Goal: Information Seeking & Learning: Learn about a topic

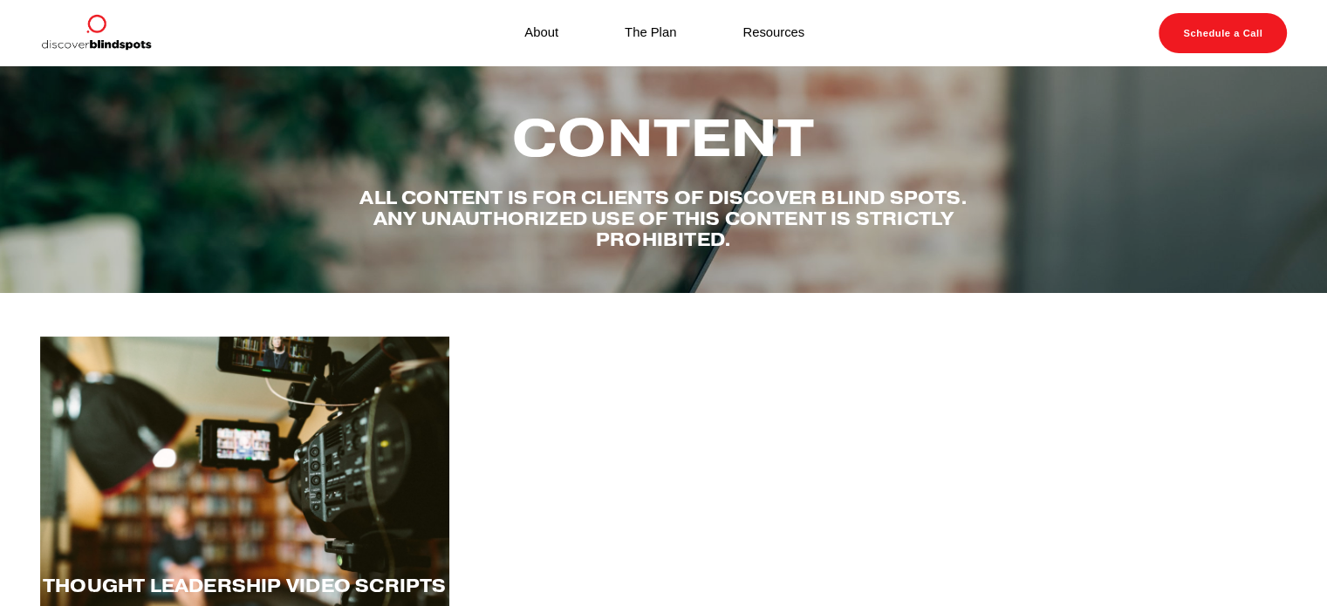
click at [316, 519] on div at bounding box center [244, 478] width 409 height 282
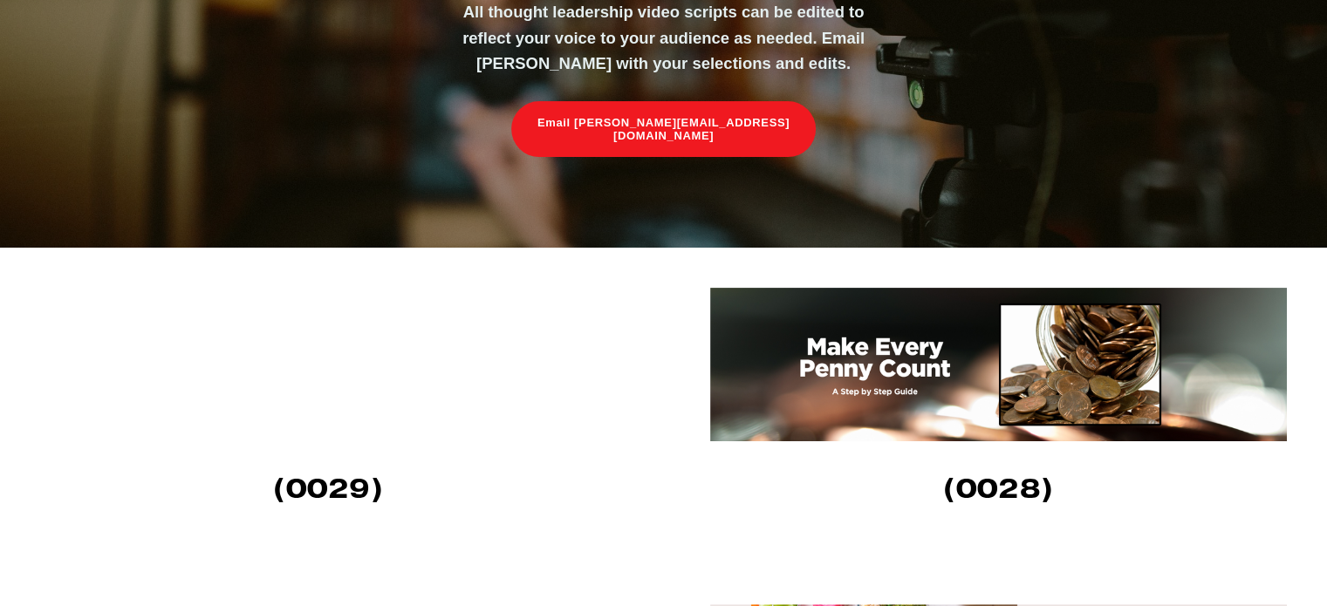
scroll to position [436, 0]
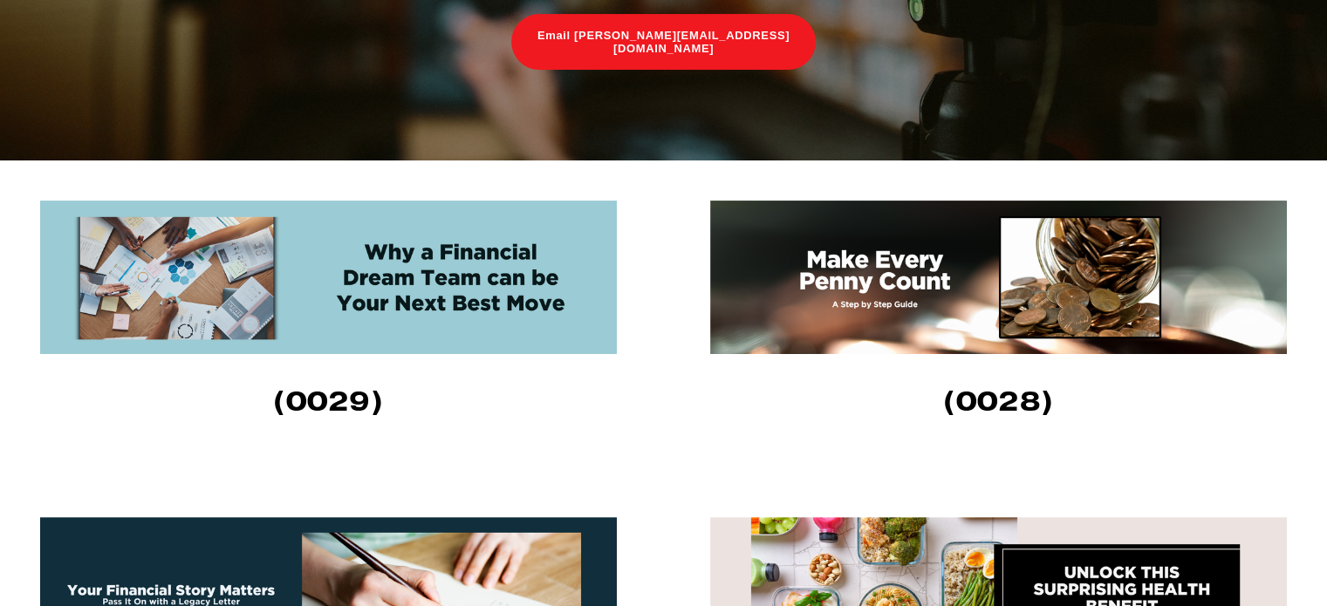
click at [929, 299] on img at bounding box center [998, 278] width 577 height 154
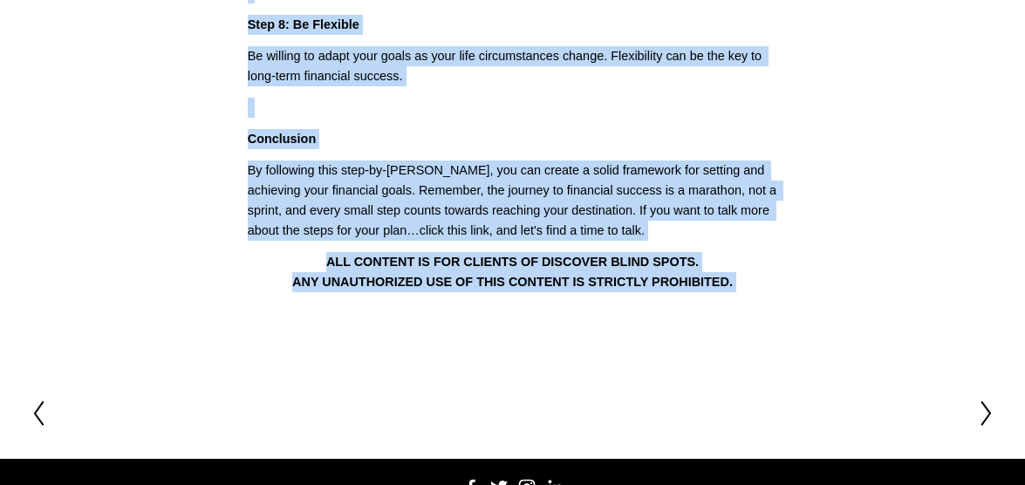
scroll to position [1172, 0]
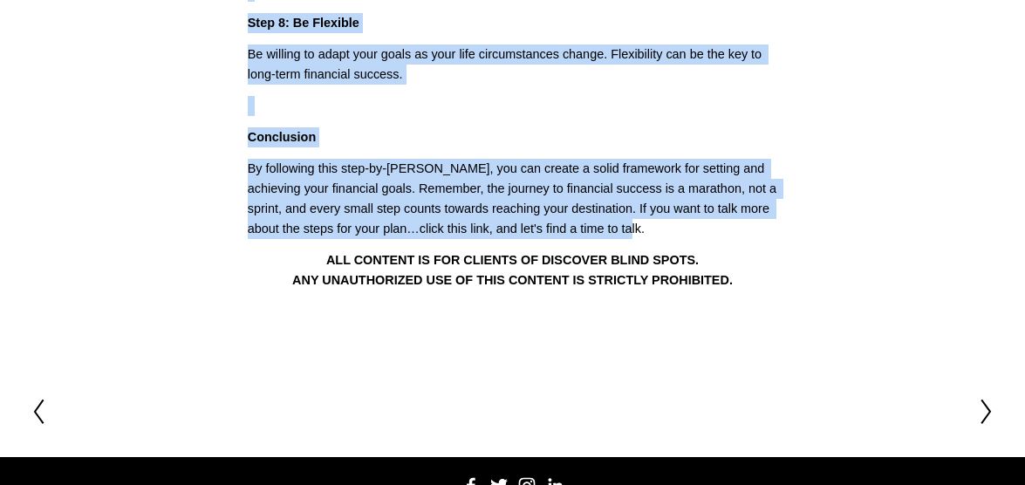
drag, startPoint x: 259, startPoint y: 118, endPoint x: 646, endPoint y: 200, distance: 395.9
copy div "Make Every Penny Count: A Step-by-Step Guide! (0028) In my opinion, setting sma…"
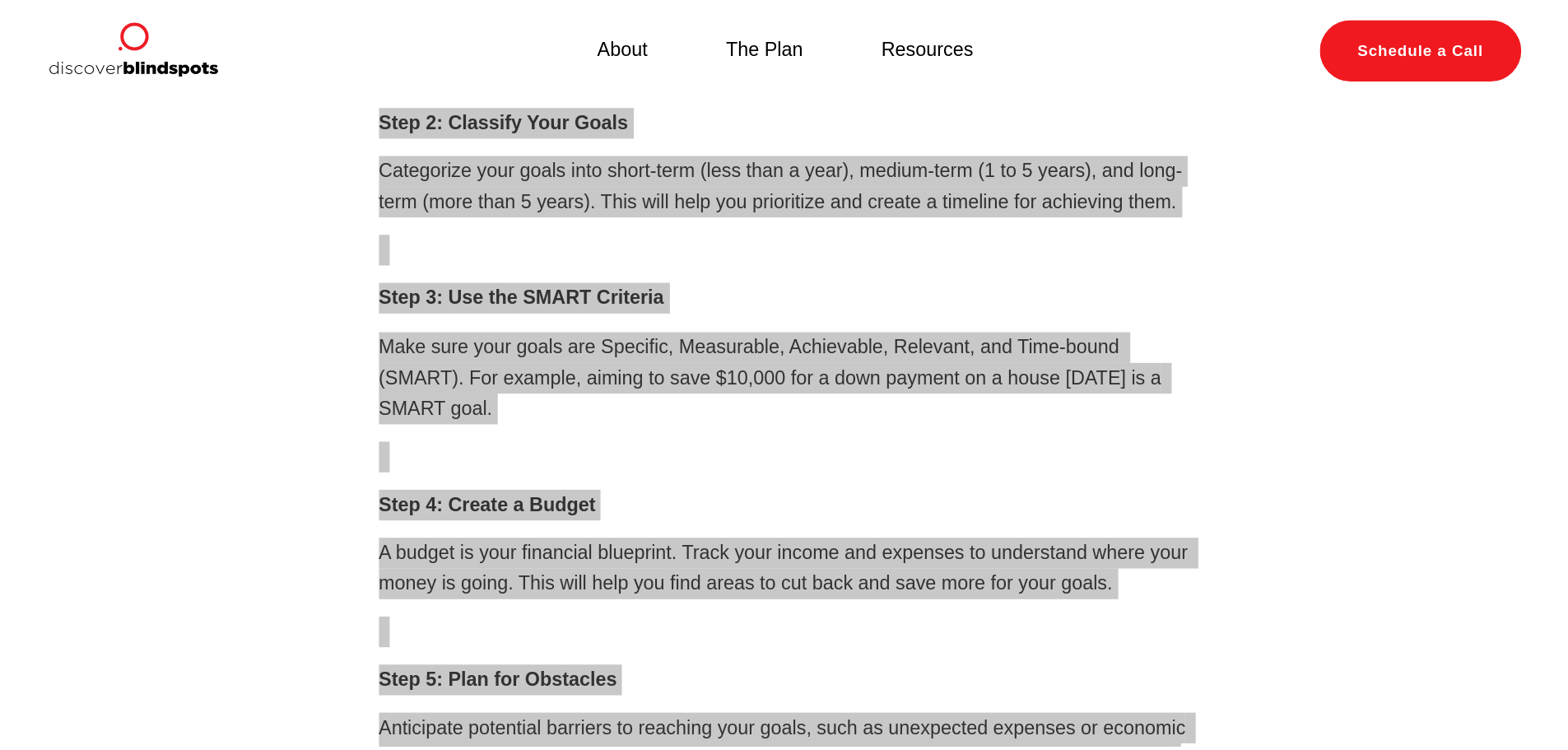
scroll to position [365, 0]
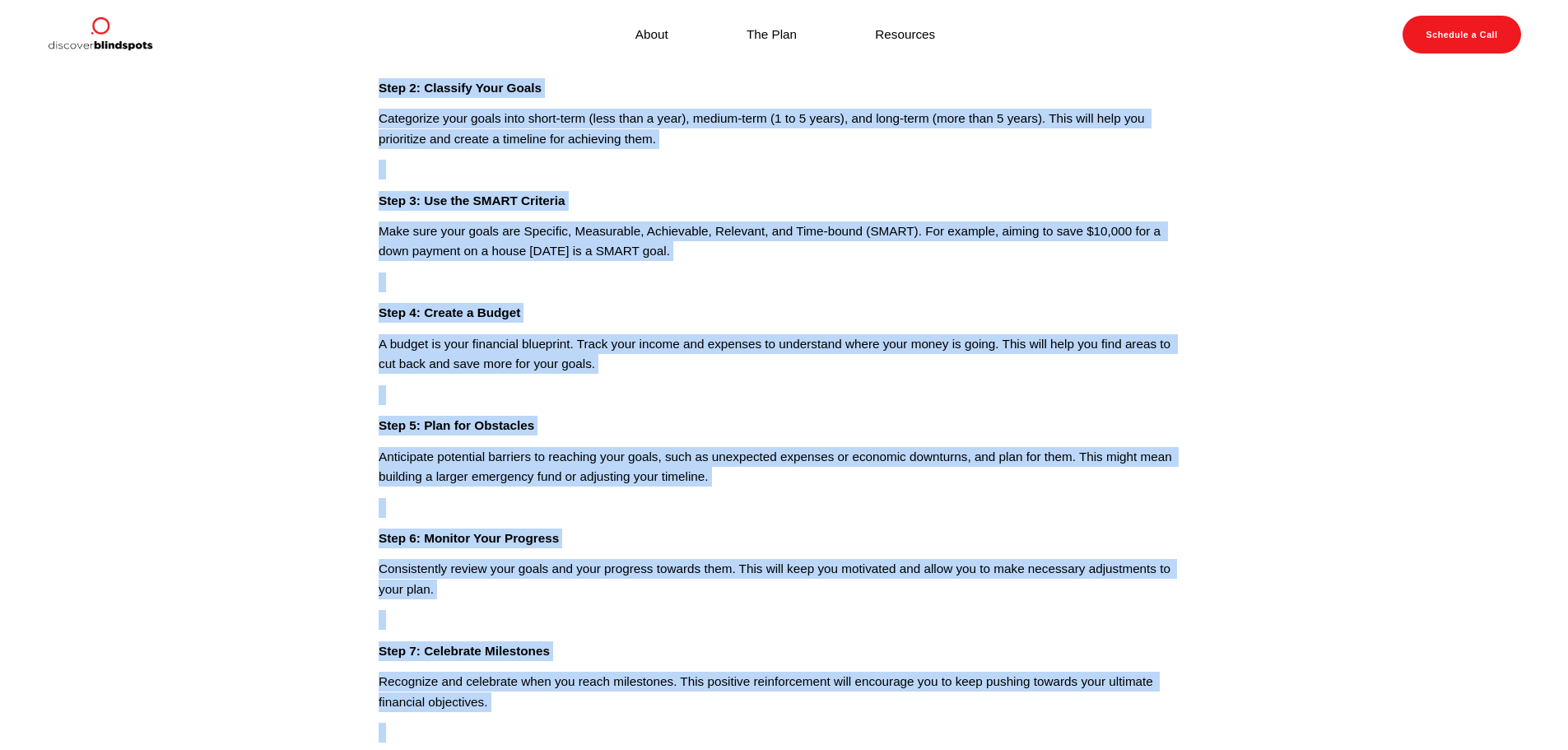
click at [1173, 447] on p "Anticipate potential barriers to reaching your goals, such as unexpected expens…" at bounding box center [783, 467] width 810 height 41
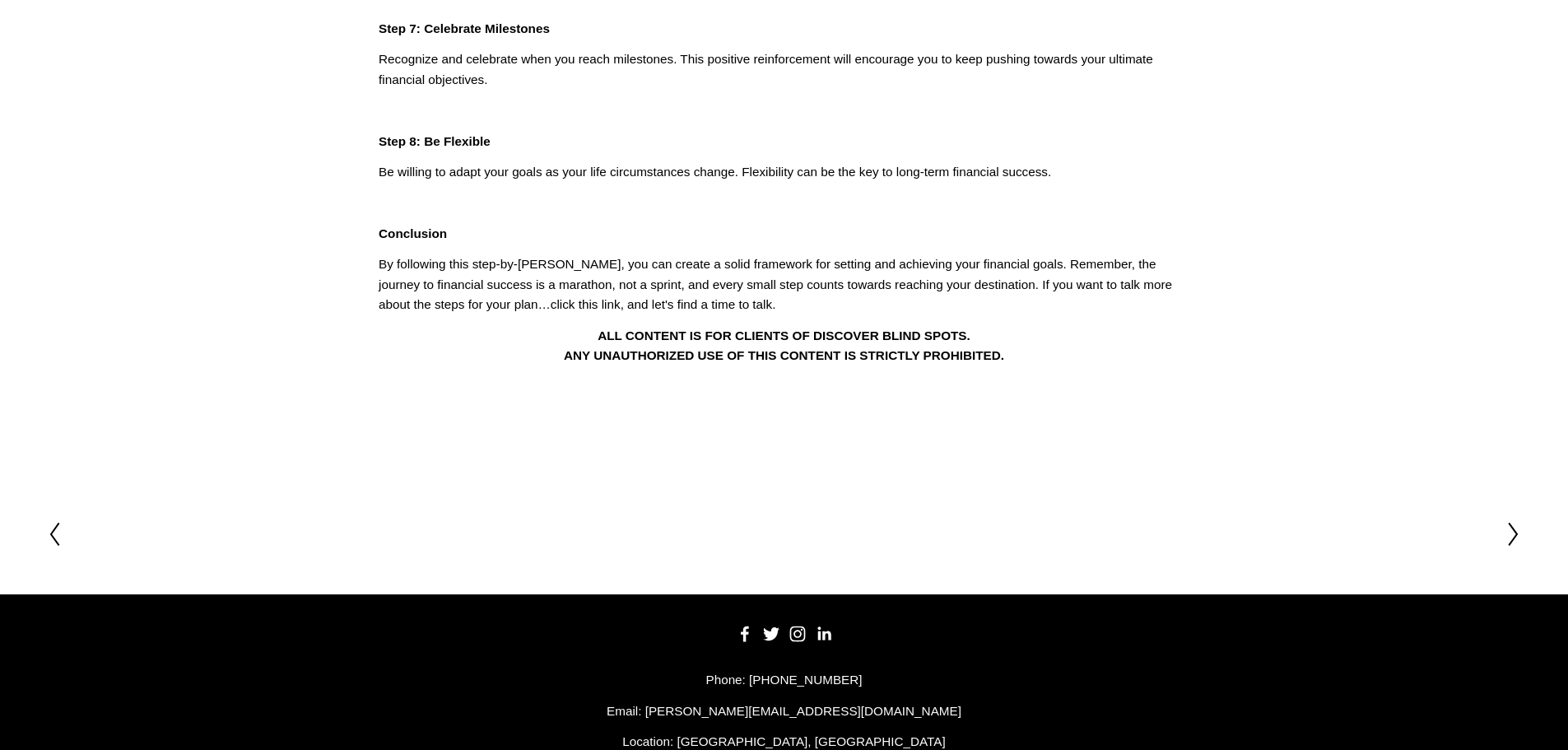
scroll to position [1019, 0]
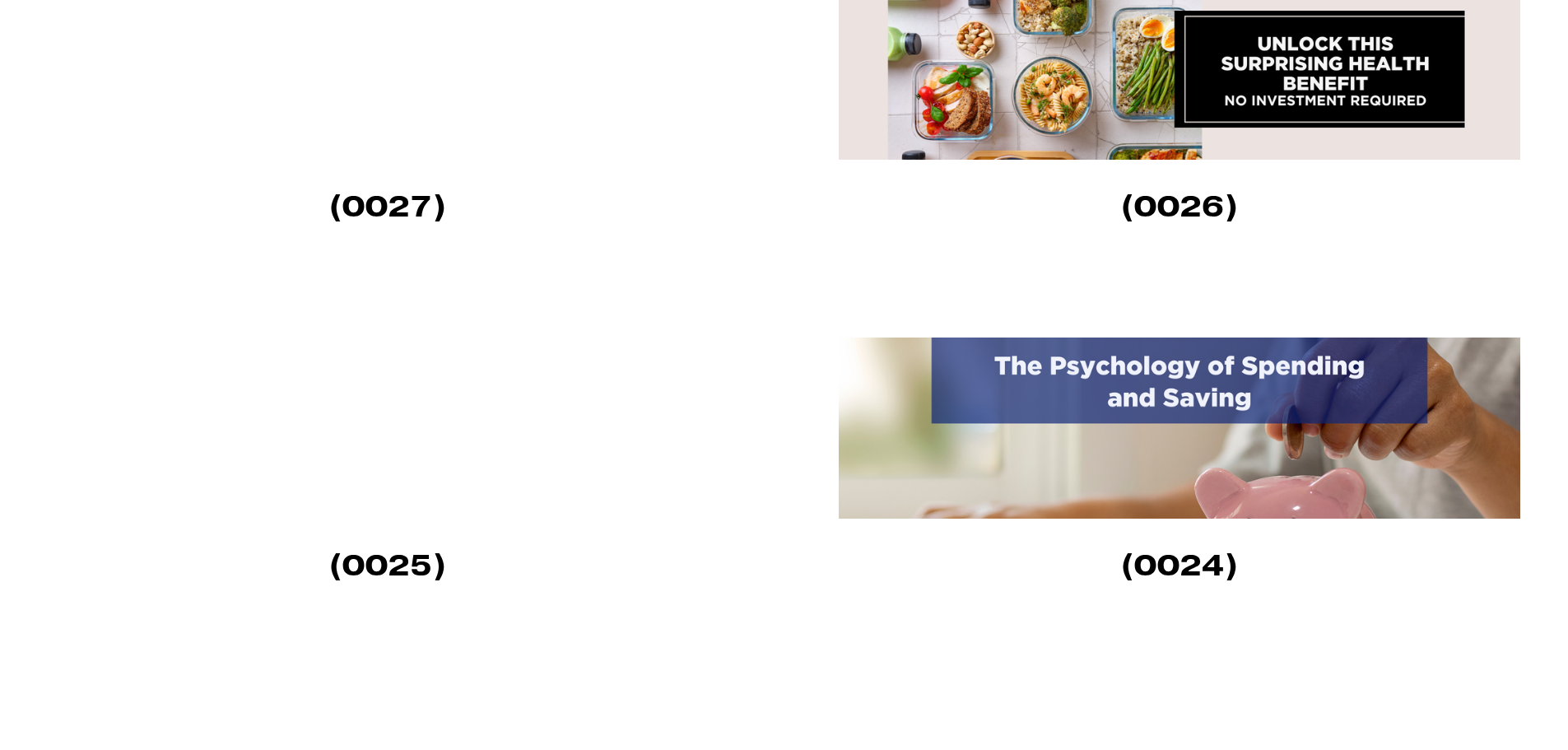
scroll to position [1255, 0]
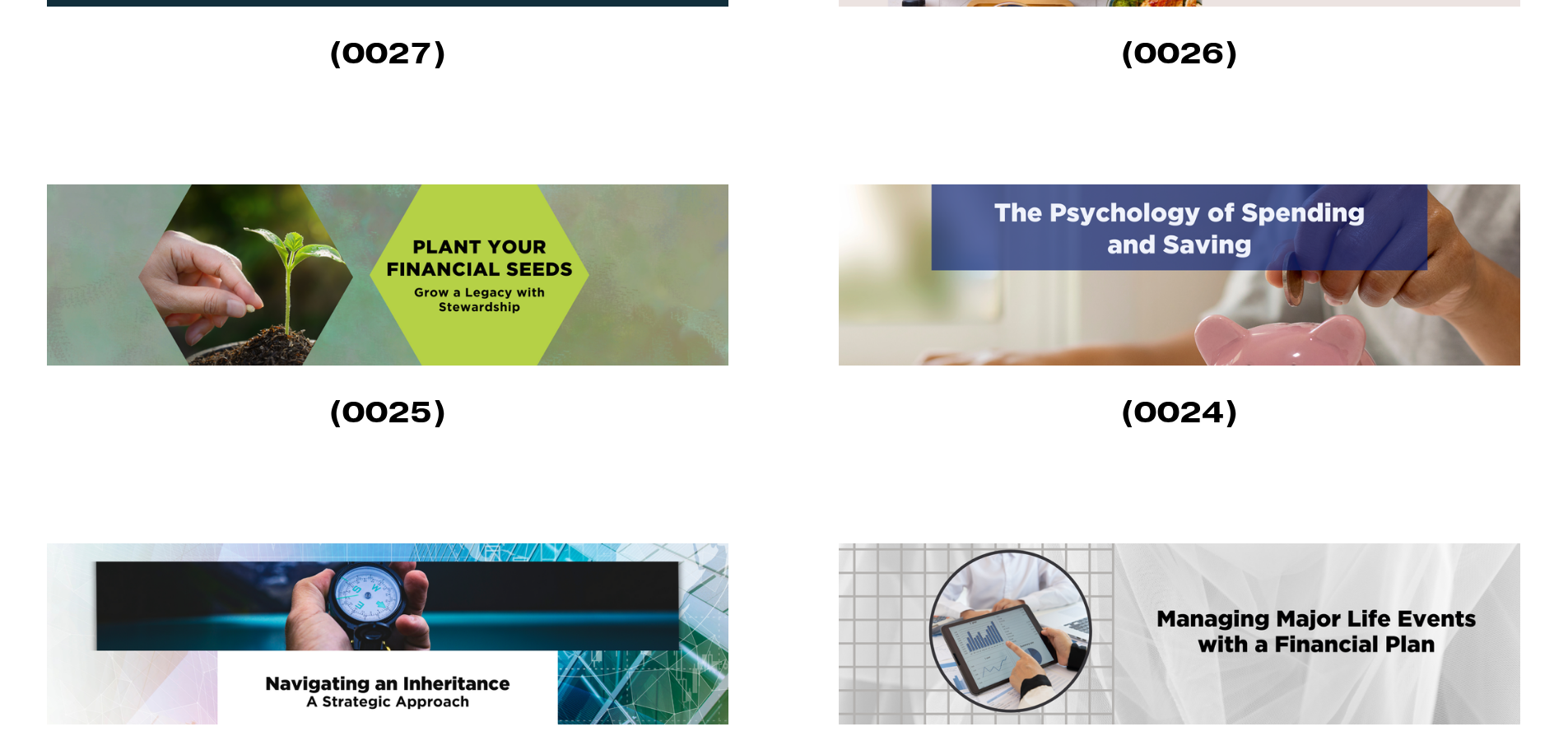
click at [1132, 300] on img at bounding box center [1179, 275] width 681 height 181
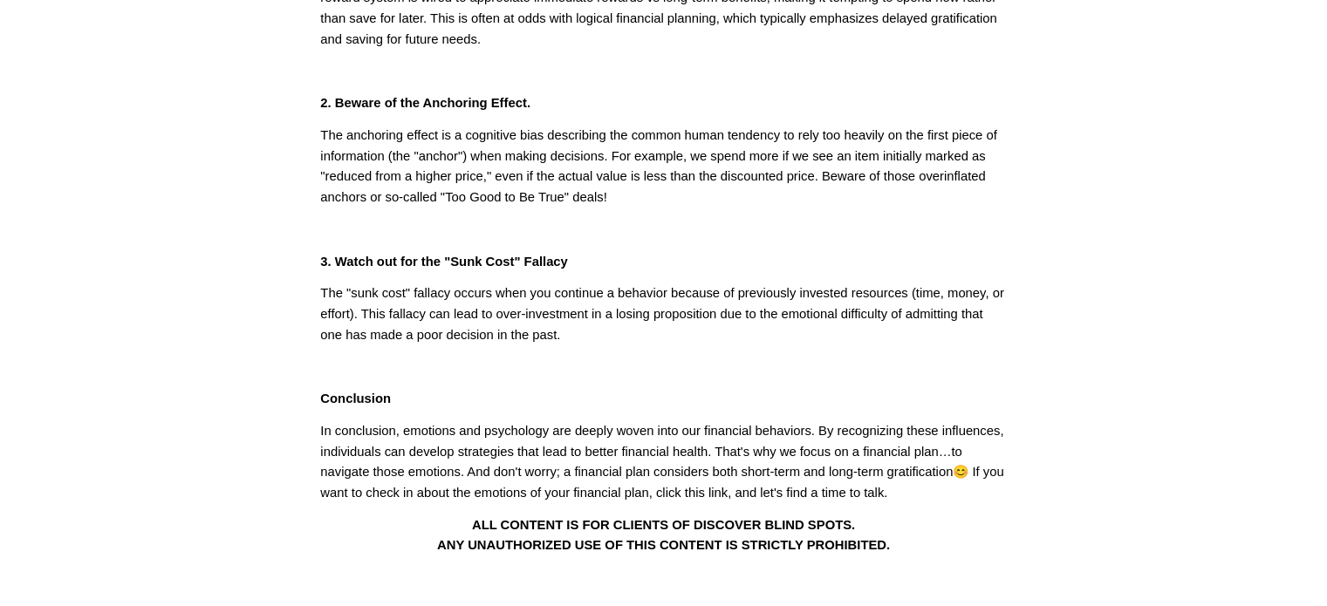
scroll to position [523, 0]
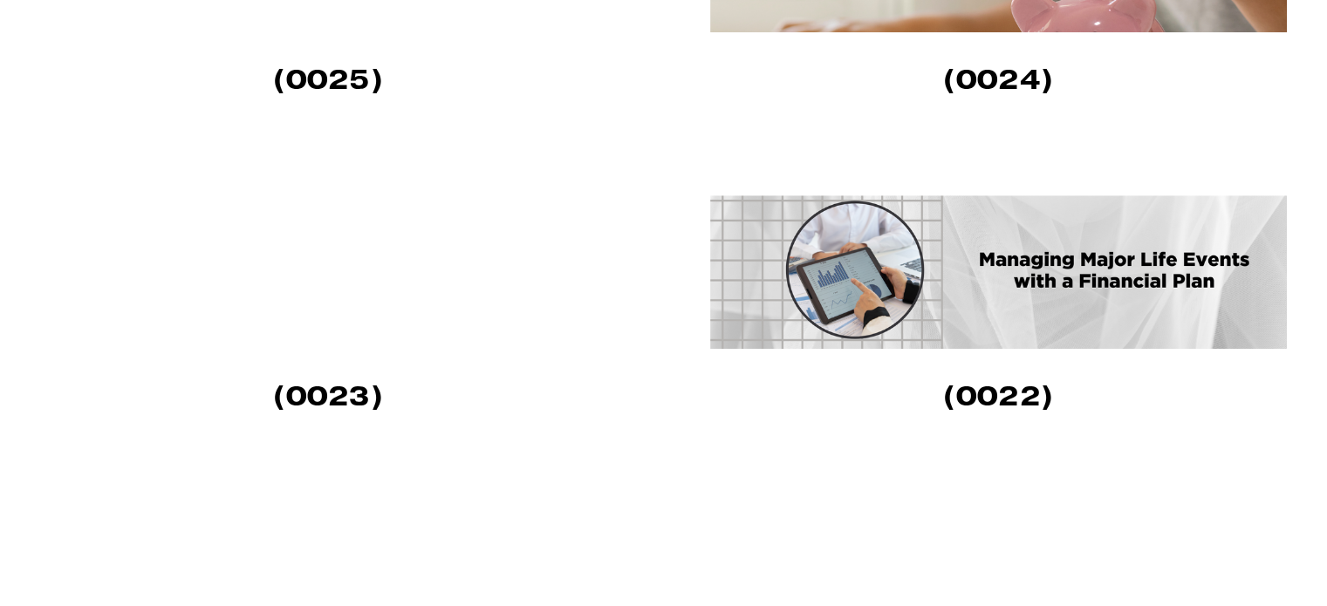
scroll to position [1413, 0]
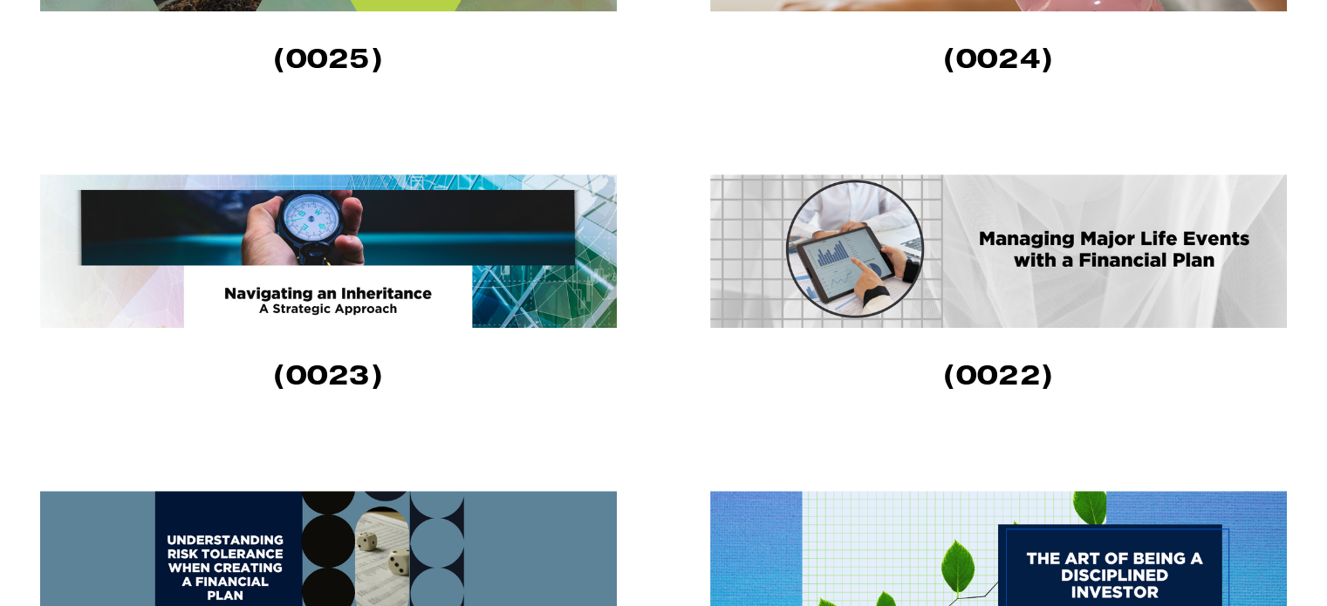
click at [1058, 268] on img at bounding box center [998, 251] width 577 height 154
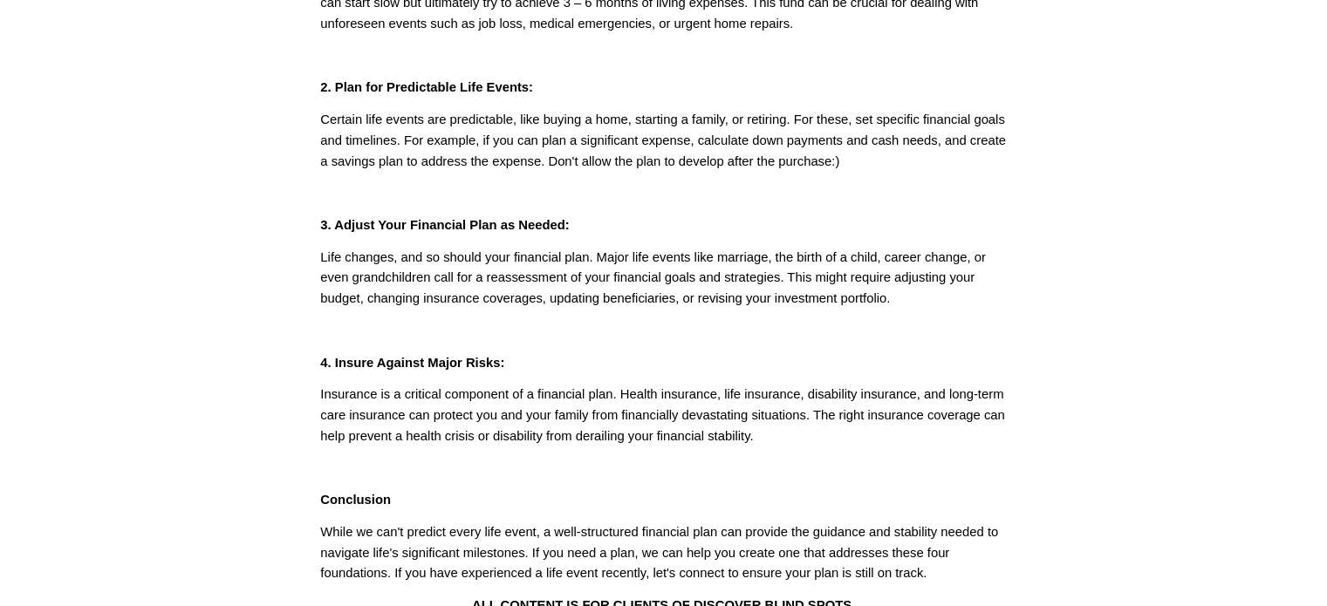
scroll to position [436, 0]
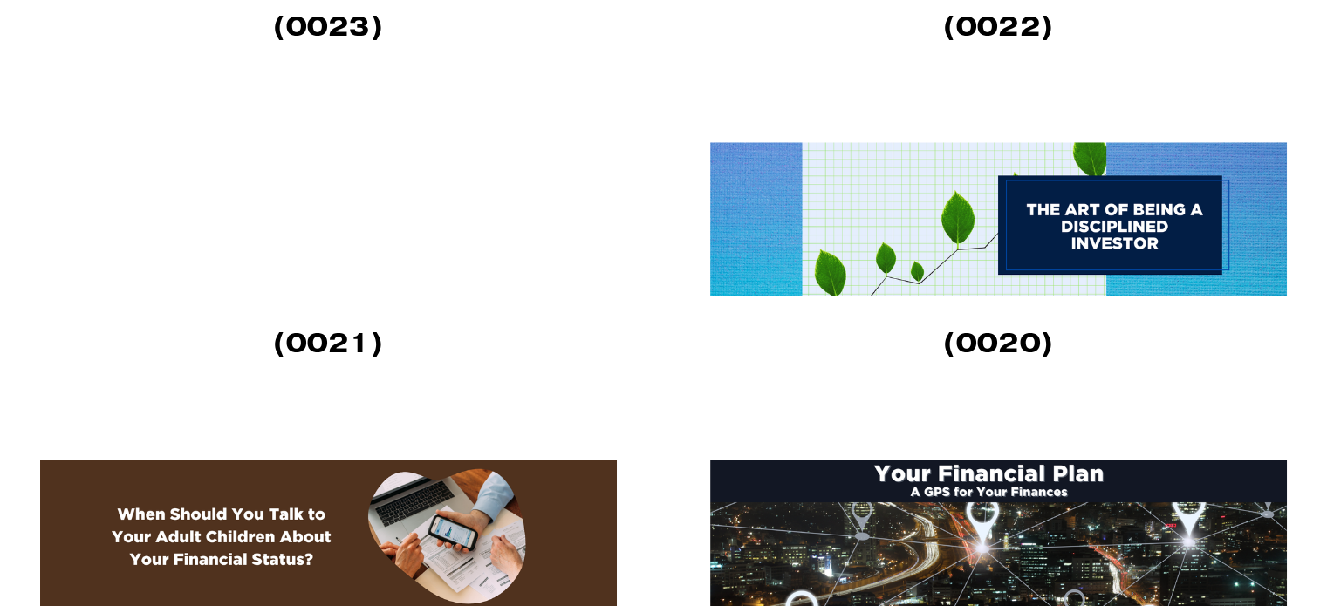
scroll to position [2024, 0]
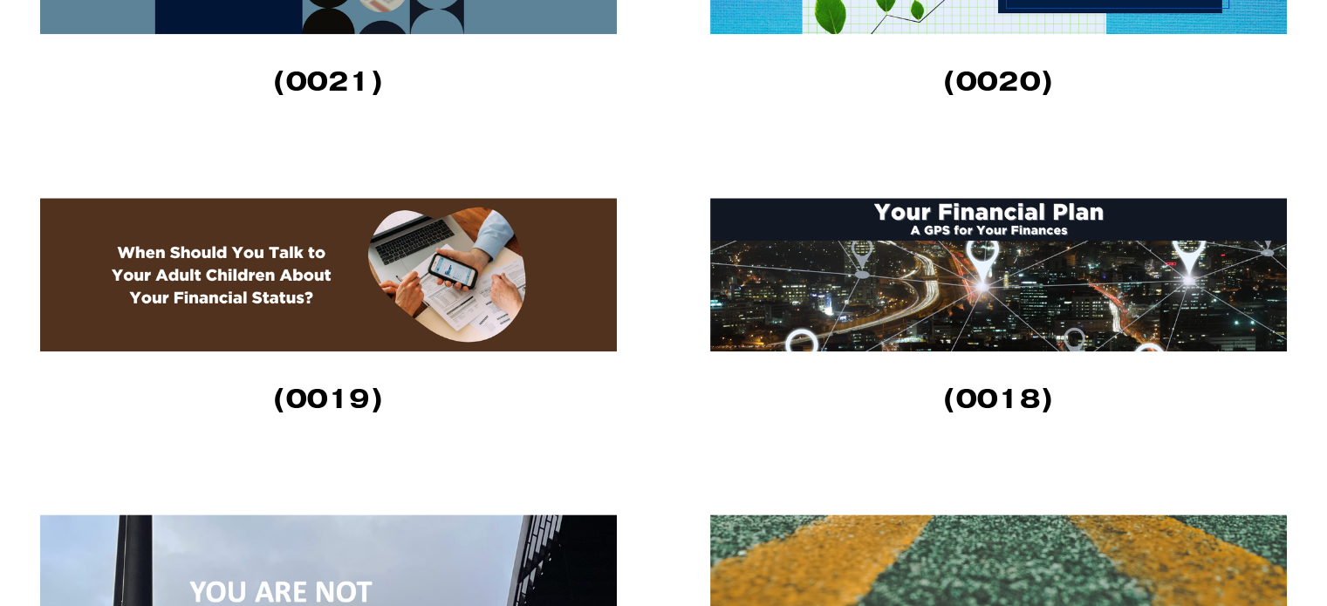
click at [983, 298] on img at bounding box center [998, 275] width 577 height 154
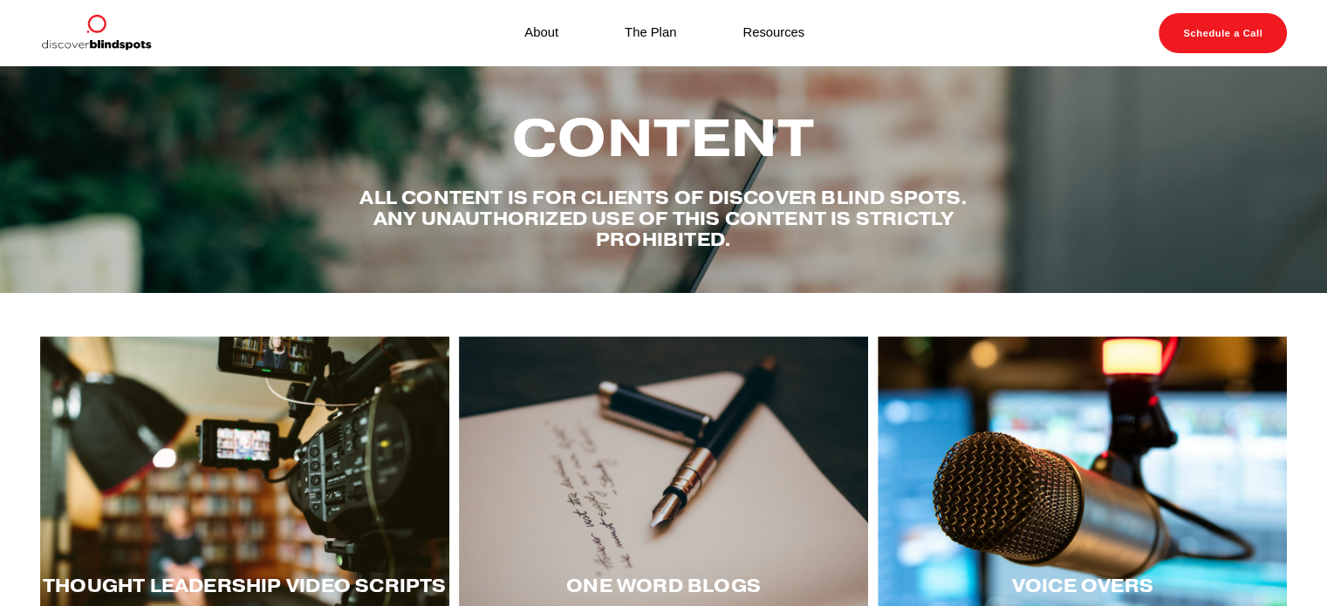
click at [691, 460] on div at bounding box center [663, 478] width 409 height 282
click at [1139, 547] on div at bounding box center [1082, 478] width 409 height 282
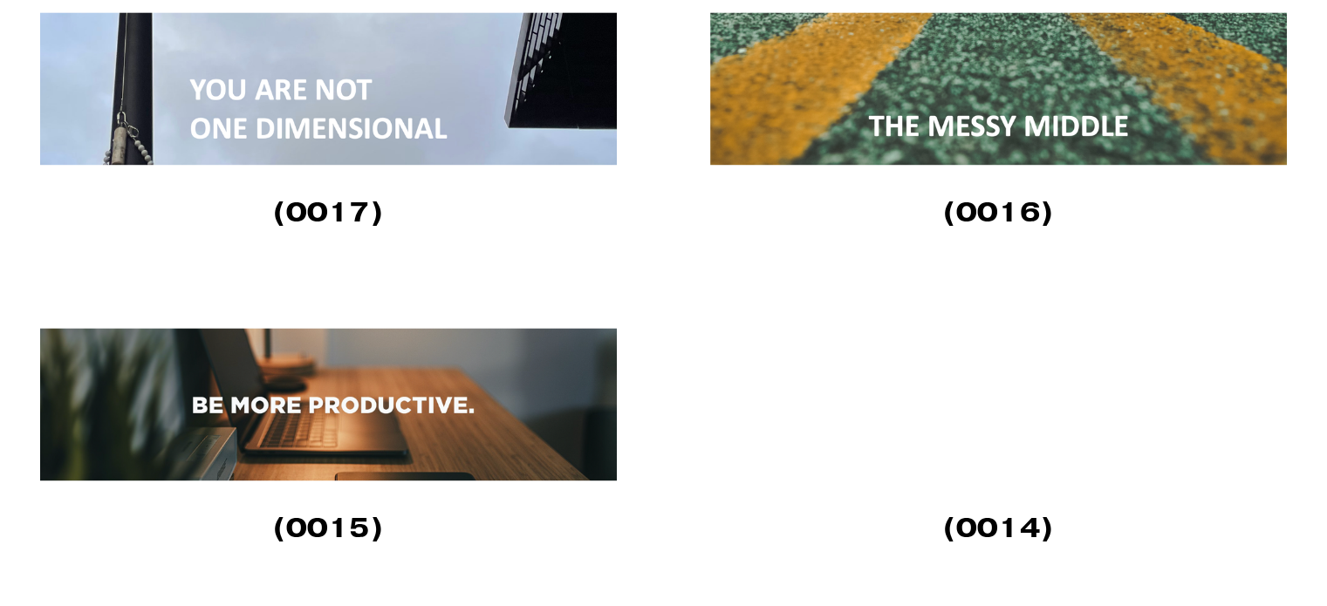
scroll to position [2635, 0]
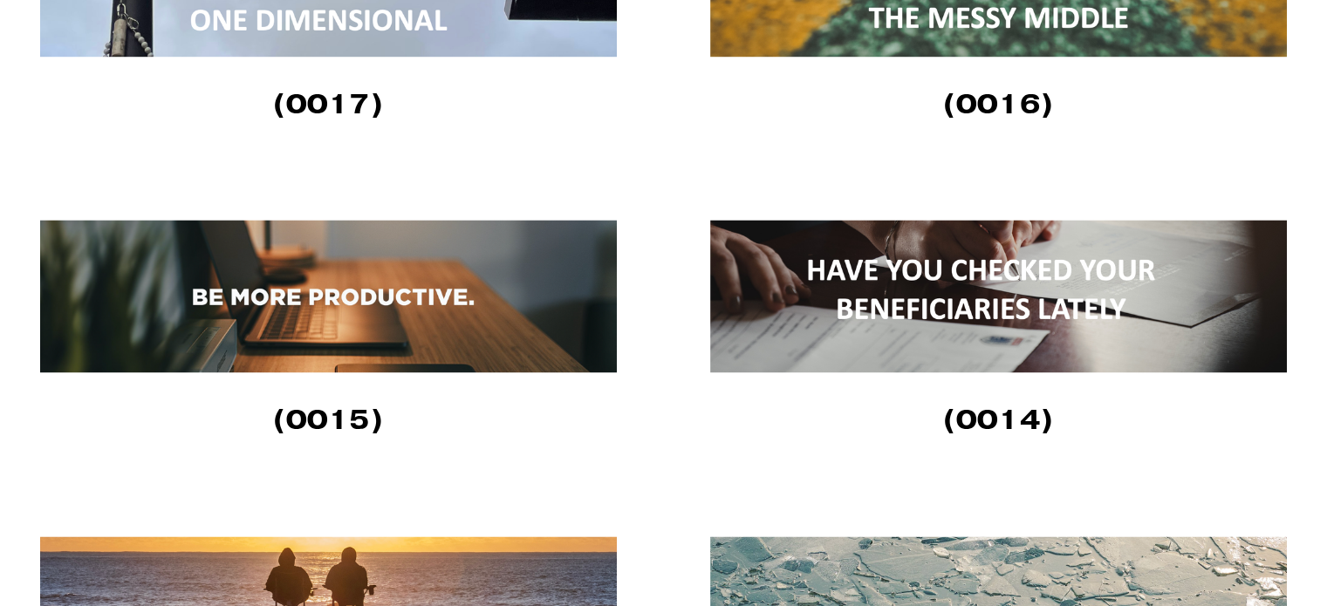
click at [335, 312] on img at bounding box center [328, 296] width 577 height 153
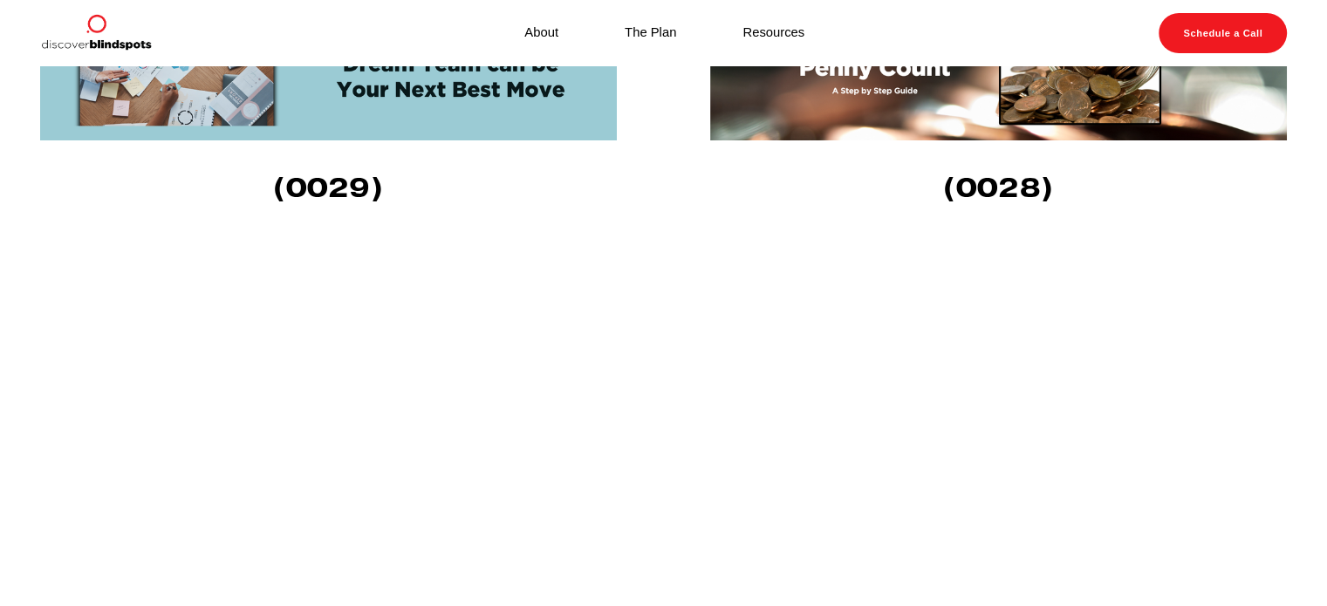
scroll to position [1580, 0]
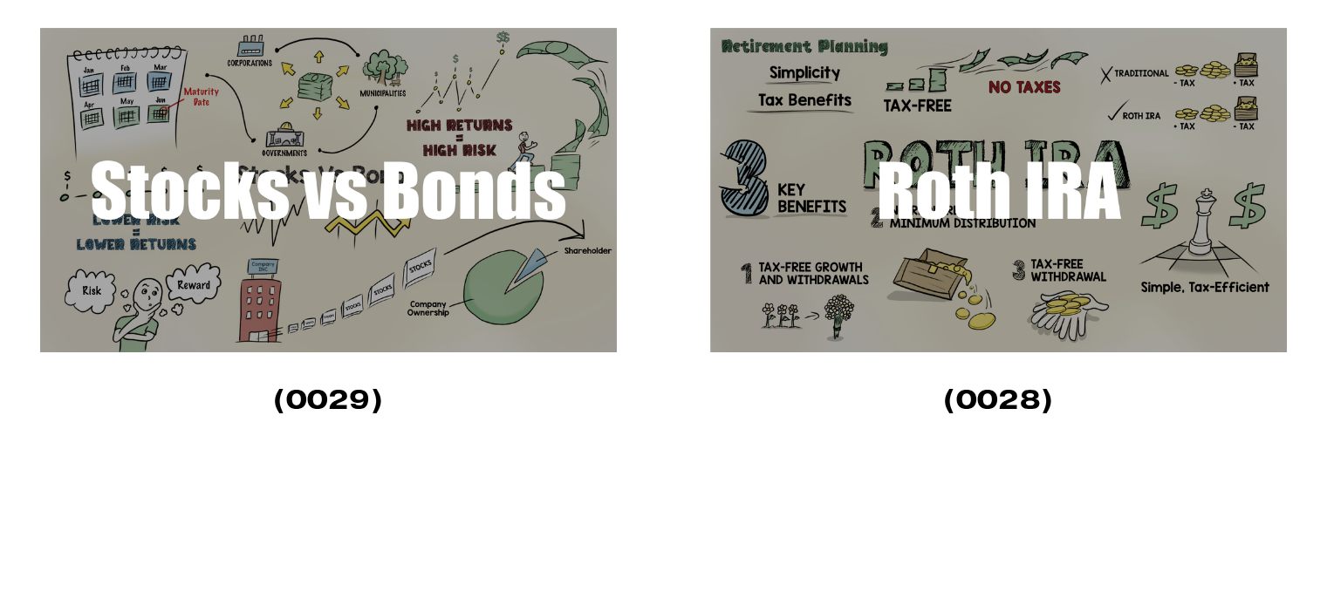
scroll to position [611, 0]
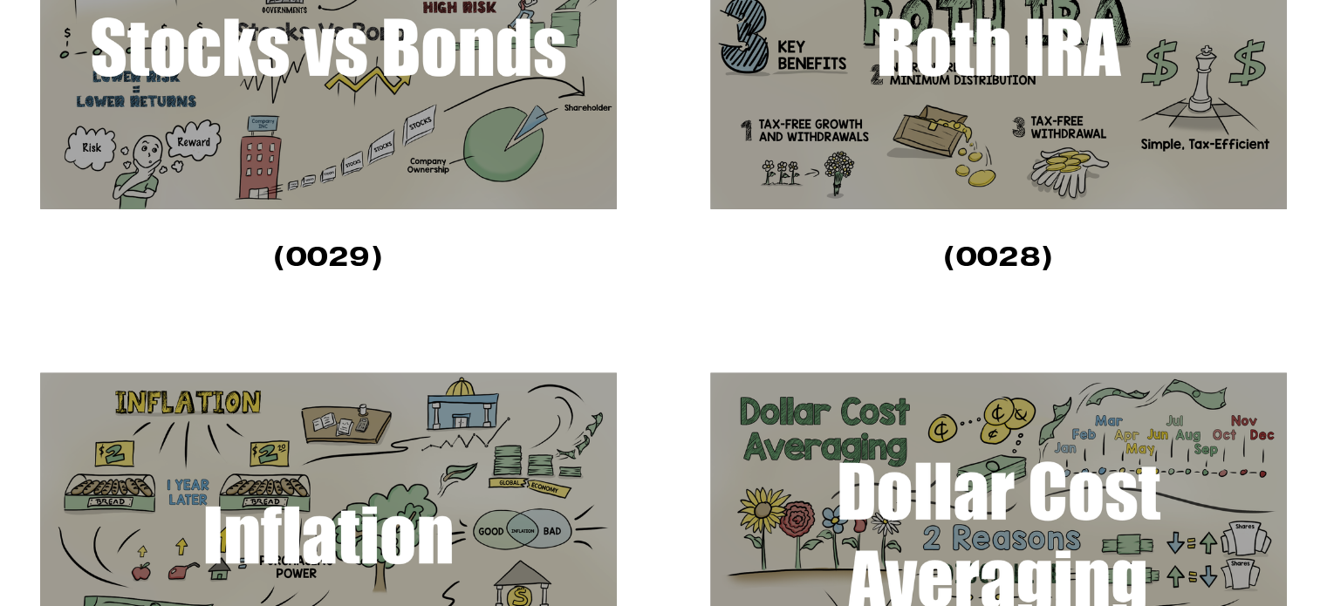
click at [998, 85] on img at bounding box center [998, 47] width 577 height 325
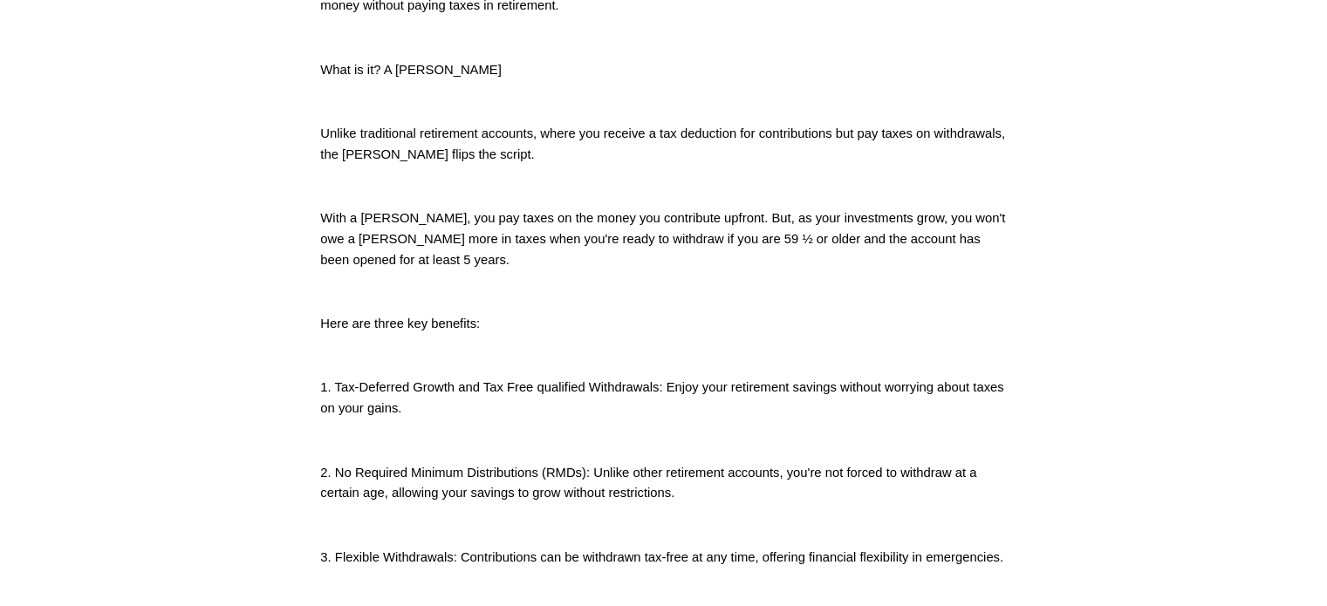
scroll to position [611, 0]
